Goal: Find specific page/section: Find specific page/section

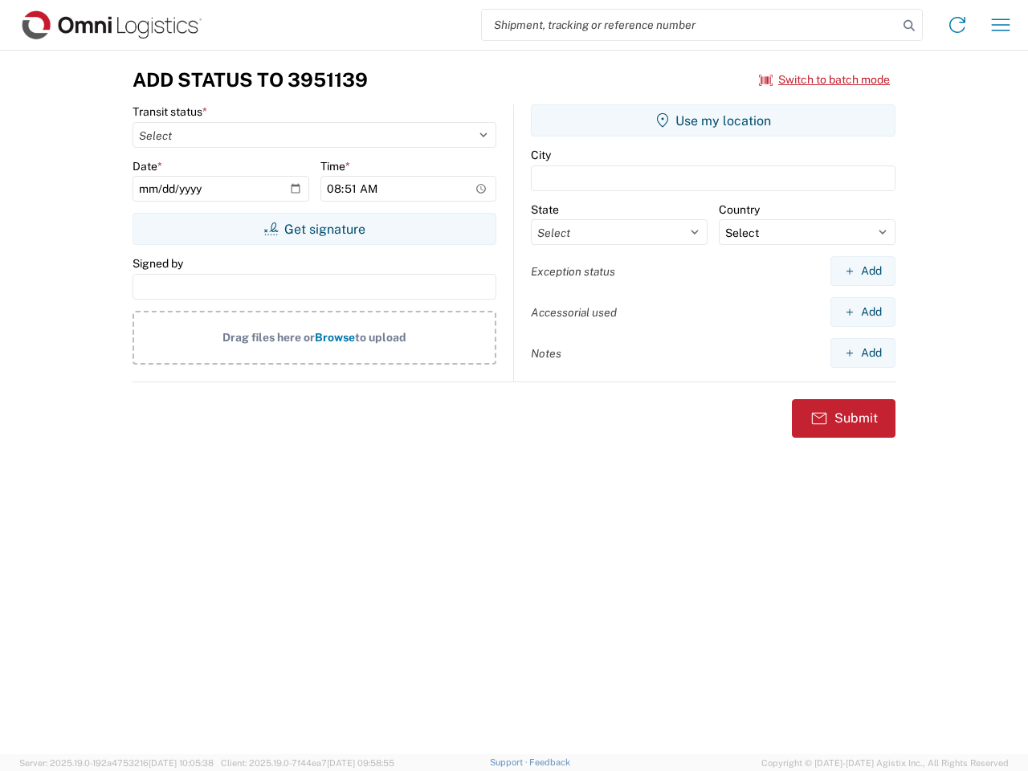
click at [690, 25] on input "search" at bounding box center [690, 25] width 416 height 31
click at [909, 26] on icon at bounding box center [909, 25] width 22 height 22
click at [958, 25] on icon at bounding box center [958, 25] width 26 height 26
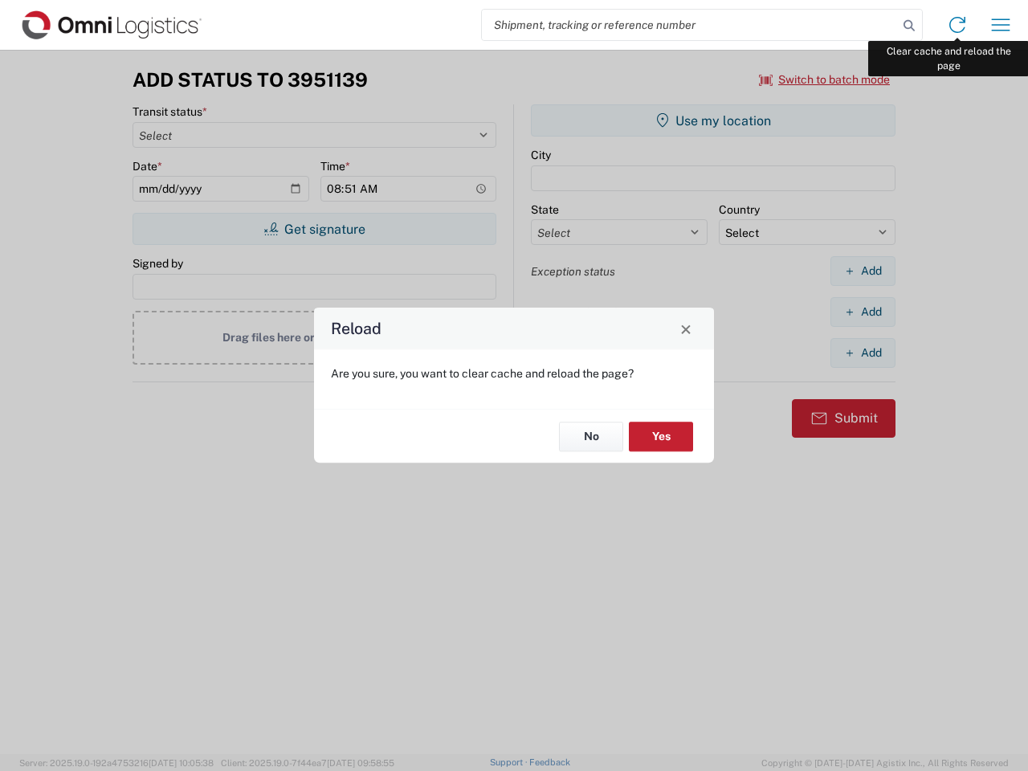
click at [1001, 25] on div "Reload Are you sure, you want to clear cache and reload the page? No Yes" at bounding box center [514, 385] width 1028 height 771
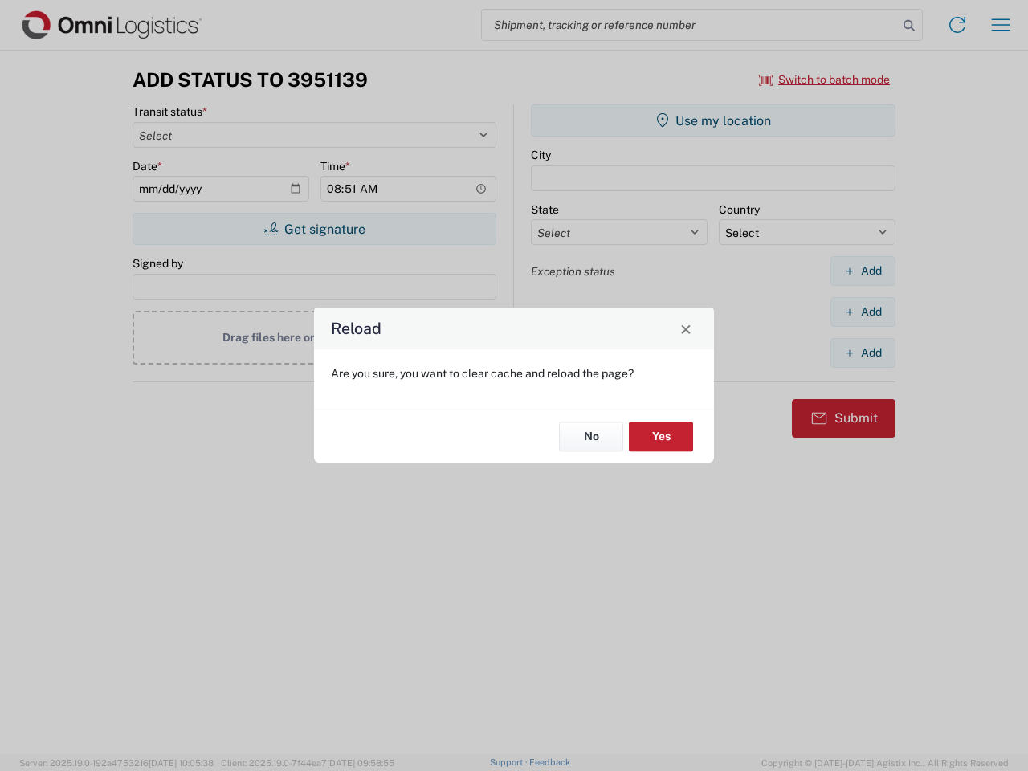
click at [825, 80] on div "Reload Are you sure, you want to clear cache and reload the page? No Yes" at bounding box center [514, 385] width 1028 height 771
click at [314, 229] on div "Reload Are you sure, you want to clear cache and reload the page? No Yes" at bounding box center [514, 385] width 1028 height 771
click at [713, 120] on div "Reload Are you sure, you want to clear cache and reload the page? No Yes" at bounding box center [514, 385] width 1028 height 771
click at [863, 271] on div "Reload Are you sure, you want to clear cache and reload the page? No Yes" at bounding box center [514, 385] width 1028 height 771
click at [863, 312] on div "Reload Are you sure, you want to clear cache and reload the page? No Yes" at bounding box center [514, 385] width 1028 height 771
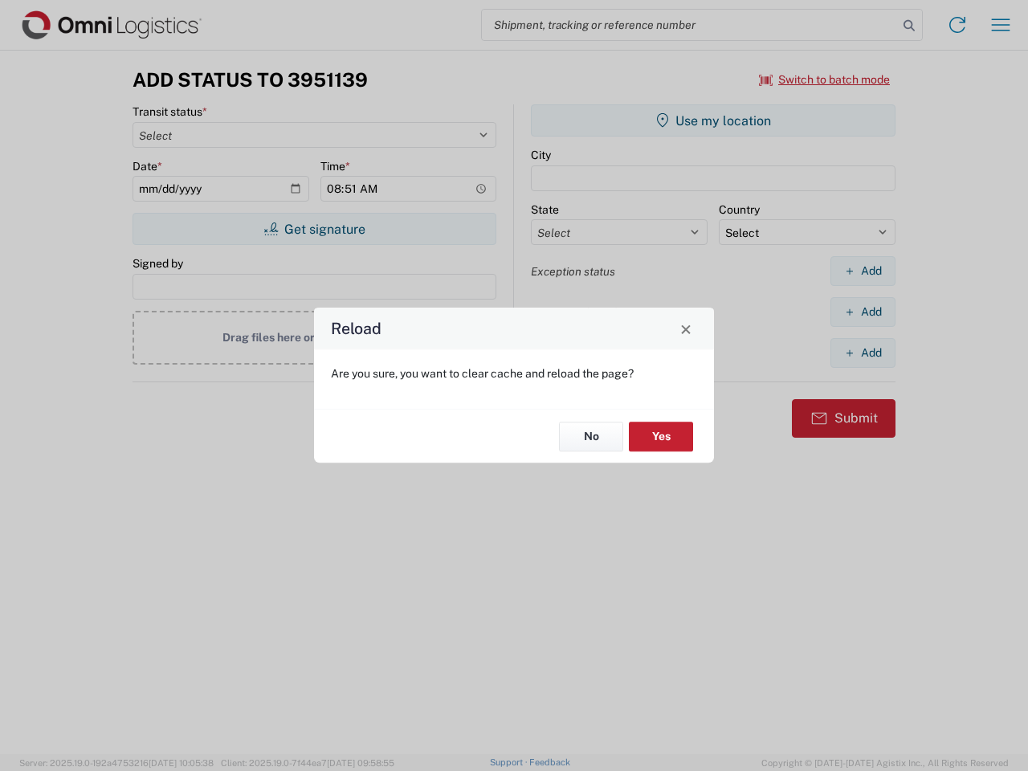
click at [863, 353] on div "Reload Are you sure, you want to clear cache and reload the page? No Yes" at bounding box center [514, 385] width 1028 height 771
